Goal: Navigation & Orientation: Find specific page/section

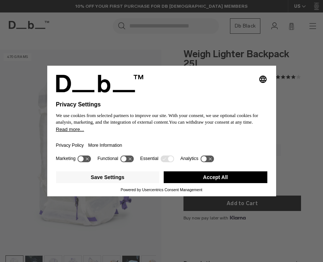
click at [227, 178] on button "Accept All" at bounding box center [216, 177] width 104 height 12
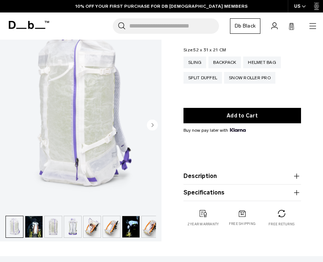
scroll to position [93, 0]
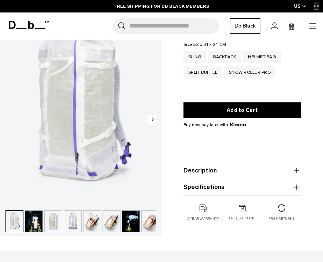
click at [154, 118] on circle "Next slide" at bounding box center [152, 119] width 11 height 11
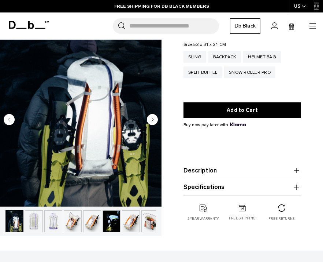
click at [154, 118] on circle "Next slide" at bounding box center [152, 119] width 11 height 11
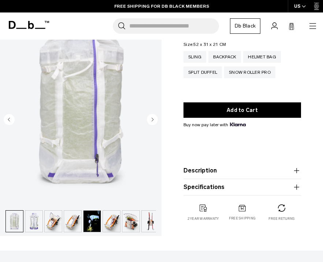
click at [154, 118] on circle "Next slide" at bounding box center [152, 119] width 11 height 11
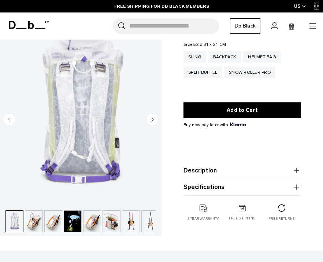
click at [154, 118] on circle "Next slide" at bounding box center [152, 119] width 11 height 11
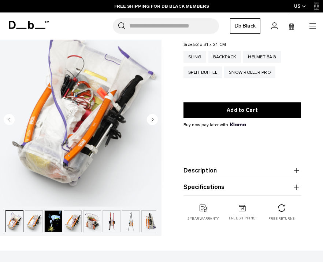
click at [154, 118] on circle "Next slide" at bounding box center [152, 119] width 11 height 11
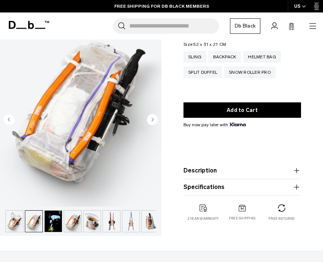
scroll to position [0, 97]
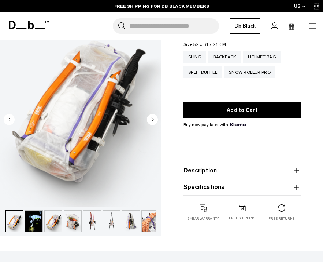
click at [154, 118] on circle "Next slide" at bounding box center [152, 119] width 11 height 11
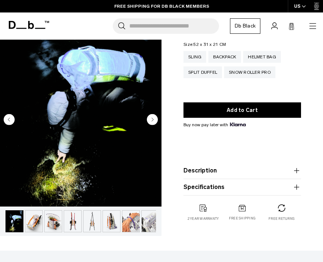
click at [154, 118] on circle "Next slide" at bounding box center [152, 119] width 11 height 11
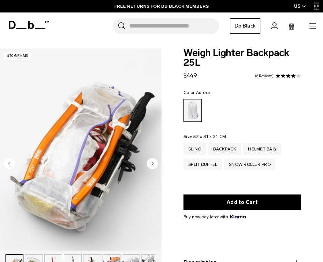
scroll to position [0, 0]
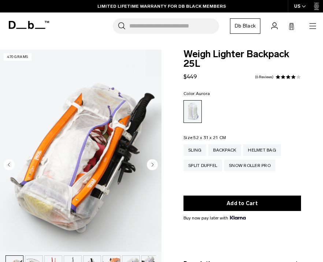
click at [22, 22] on icon at bounding box center [29, 25] width 40 height 8
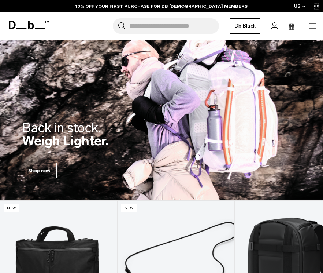
click at [316, 25] on icon "button" at bounding box center [313, 26] width 9 height 9
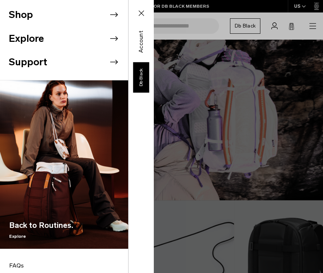
click at [21, 10] on li "Shop" at bounding box center [68, 15] width 119 height 24
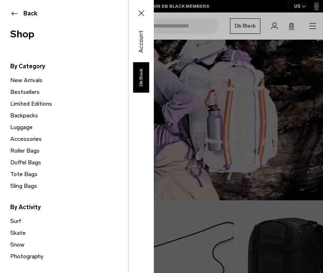
click at [22, 114] on link "Backpacks" at bounding box center [69, 116] width 118 height 12
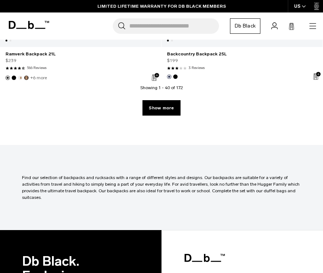
scroll to position [4898, 0]
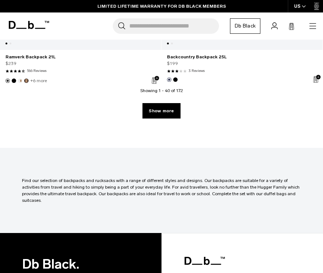
click at [311, 25] on icon "button" at bounding box center [313, 26] width 9 height 9
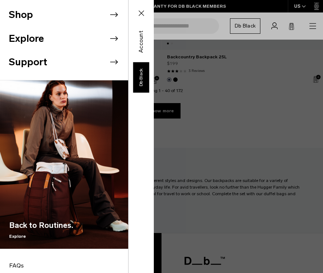
click at [24, 12] on li "Shop" at bounding box center [68, 15] width 119 height 24
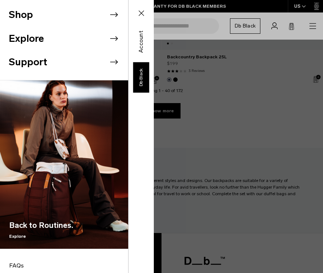
click at [16, 17] on li "Shop" at bounding box center [68, 15] width 119 height 24
click at [18, 10] on li "Shop" at bounding box center [68, 15] width 119 height 24
click at [116, 15] on icon at bounding box center [113, 14] width 11 height 11
click at [143, 12] on icon at bounding box center [141, 13] width 9 height 9
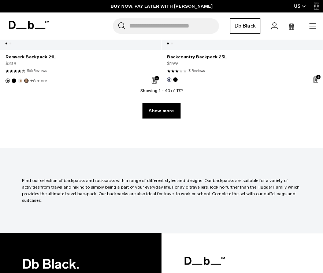
click at [312, 25] on icon "button" at bounding box center [313, 26] width 9 height 9
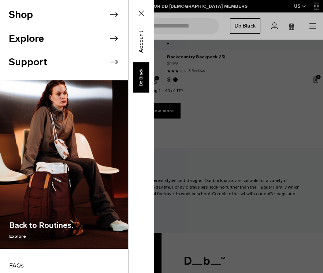
click at [112, 15] on icon at bounding box center [114, 14] width 8 height 4
click at [21, 14] on li "Shop" at bounding box center [68, 15] width 119 height 24
click at [138, 9] on icon at bounding box center [141, 13] width 9 height 9
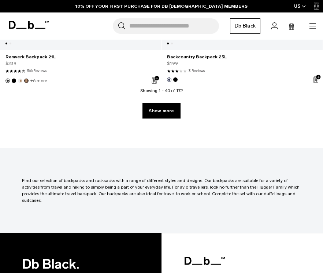
click at [23, 22] on icon at bounding box center [29, 25] width 40 height 8
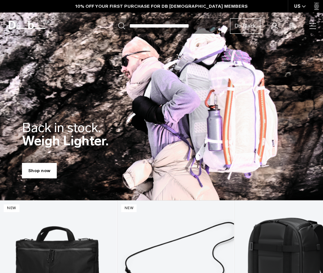
click at [40, 169] on link "Shop now" at bounding box center [39, 170] width 35 height 15
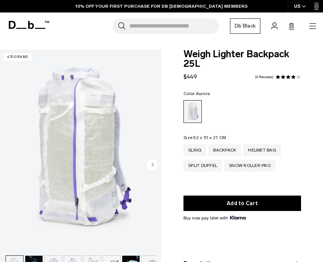
click at [310, 26] on icon "button" at bounding box center [313, 26] width 7 height 0
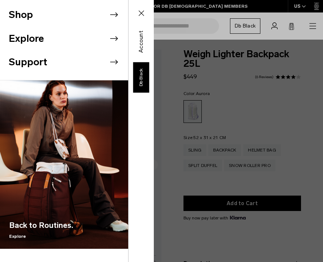
click at [112, 11] on icon at bounding box center [113, 14] width 11 height 11
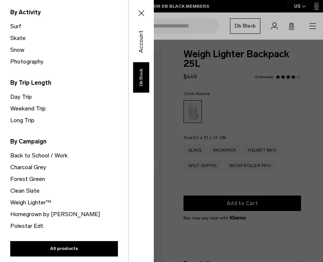
scroll to position [194, 0]
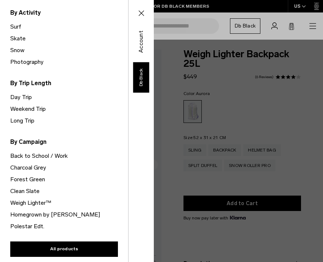
click at [26, 201] on link "Weigh Lighter™" at bounding box center [69, 203] width 118 height 12
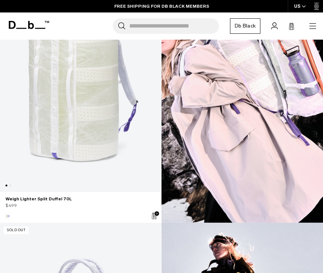
scroll to position [879, 0]
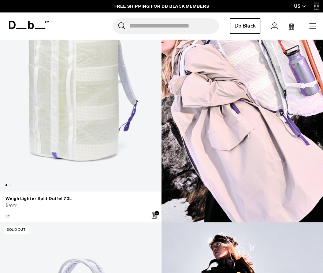
click at [92, 123] on link "Weigh Lighter Split Duffel 70L" at bounding box center [80, 90] width 161 height 204
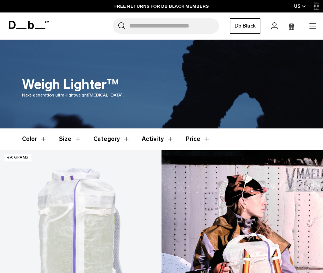
scroll to position [0, 0]
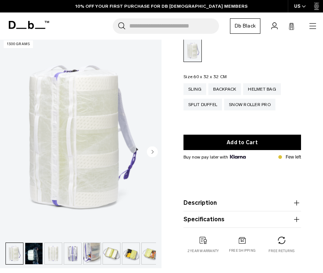
scroll to position [63, 0]
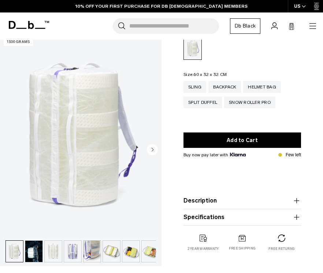
click at [71, 251] on img "button" at bounding box center [72, 250] width 17 height 21
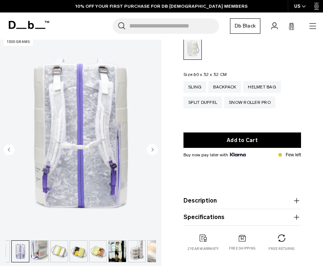
scroll to position [0, 0]
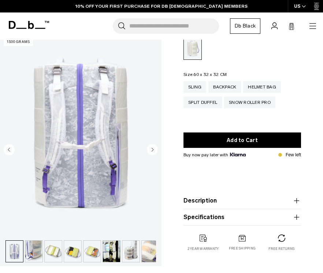
click at [76, 251] on img "button" at bounding box center [72, 250] width 17 height 21
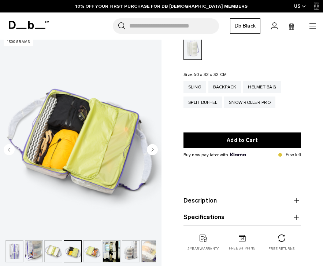
scroll to position [0, 81]
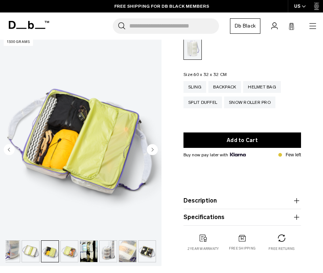
click at [28, 251] on img "button" at bounding box center [30, 250] width 17 height 21
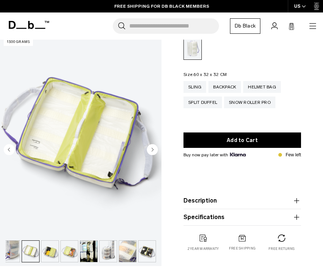
click at [41, 248] on img "button" at bounding box center [49, 250] width 17 height 21
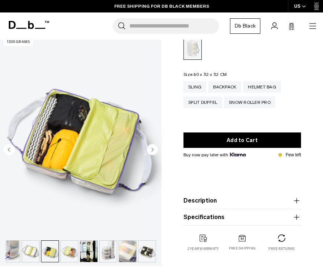
click at [57, 248] on img "button" at bounding box center [49, 250] width 17 height 21
click at [90, 246] on img "button" at bounding box center [88, 250] width 17 height 21
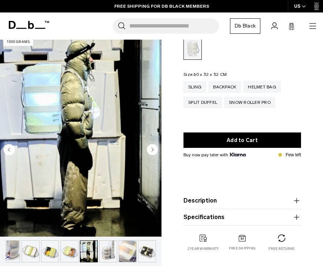
click at [102, 247] on img "button" at bounding box center [108, 250] width 17 height 21
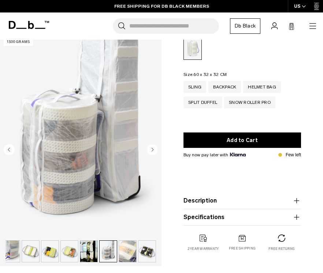
click at [81, 250] on img "button" at bounding box center [88, 250] width 17 height 21
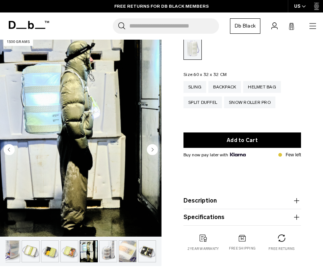
click at [125, 249] on img "button" at bounding box center [127, 250] width 17 height 21
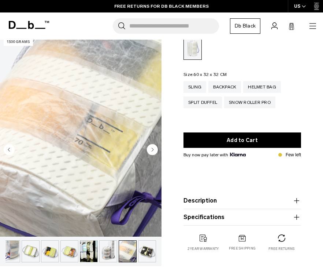
click at [144, 248] on img "button" at bounding box center [147, 250] width 17 height 21
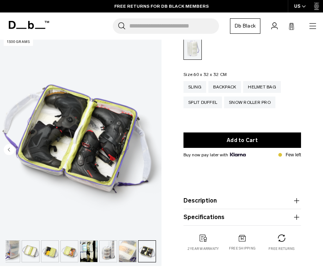
click at [11, 251] on img "button" at bounding box center [11, 250] width 17 height 21
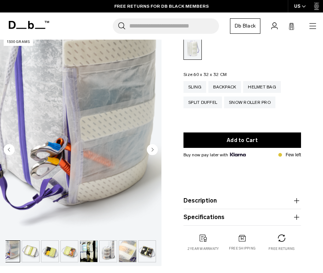
scroll to position [0, 78]
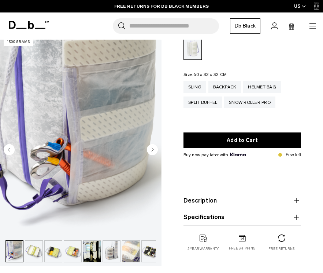
click at [5, 148] on circle "Previous slide" at bounding box center [9, 149] width 11 height 11
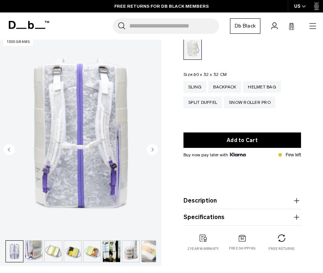
click at [5, 148] on circle "Previous slide" at bounding box center [9, 149] width 11 height 11
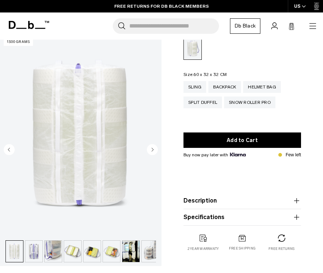
click at [5, 148] on circle "Previous slide" at bounding box center [9, 149] width 11 height 11
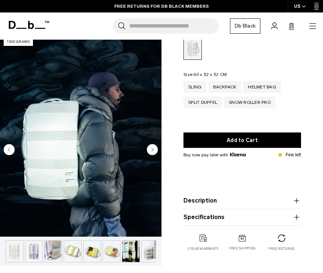
scroll to position [0, 19]
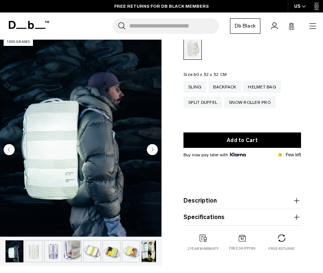
click at [5, 148] on circle "Previous slide" at bounding box center [9, 149] width 11 height 11
